Goal: Task Accomplishment & Management: Use online tool/utility

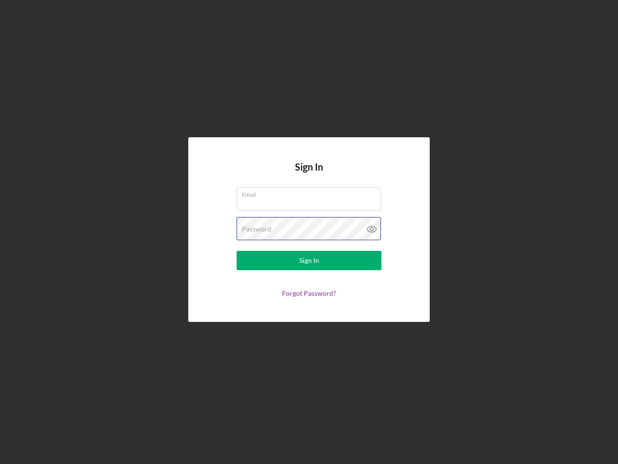
click at [309, 232] on div "Password" at bounding box center [309, 229] width 145 height 24
click at [372, 229] on icon at bounding box center [372, 229] width 24 height 24
